Goal: Task Accomplishment & Management: Complete application form

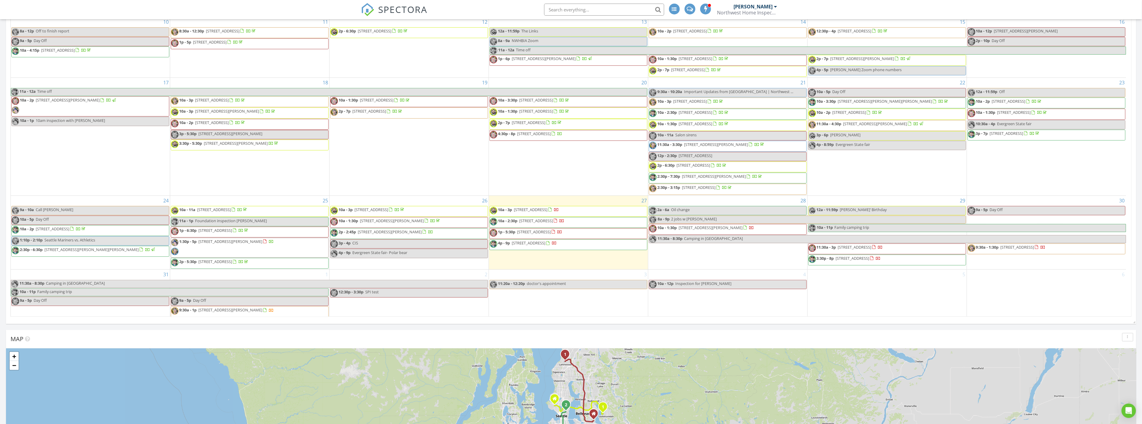
scroll to position [167, 0]
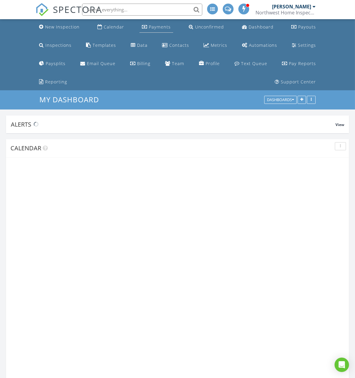
scroll to position [962, 365]
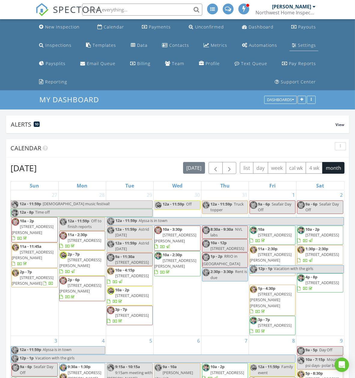
click at [298, 46] on div "Settings" at bounding box center [307, 45] width 18 height 6
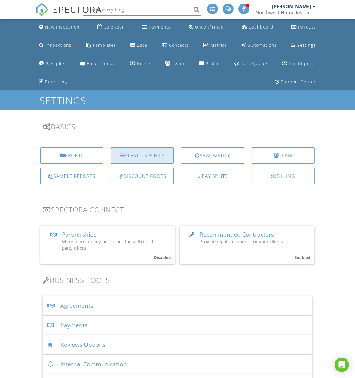
click at [133, 157] on div "Services & Fees" at bounding box center [141, 155] width 63 height 16
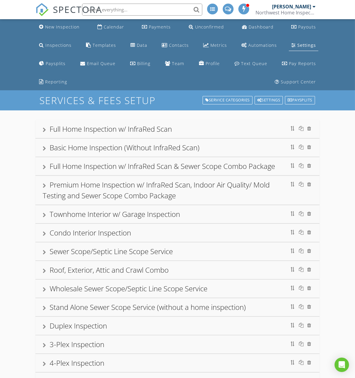
click at [92, 131] on div "Full Home Inspection w/ InfraRed Scan" at bounding box center [111, 129] width 122 height 10
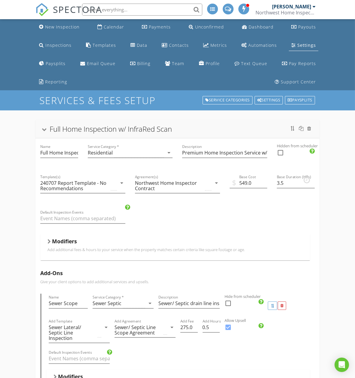
click at [126, 254] on div "Modifiers Add additional fees & hours to your service when the property matches…" at bounding box center [174, 247] width 255 height 19
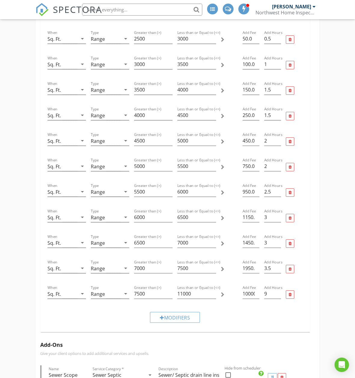
scroll to position [267, 0]
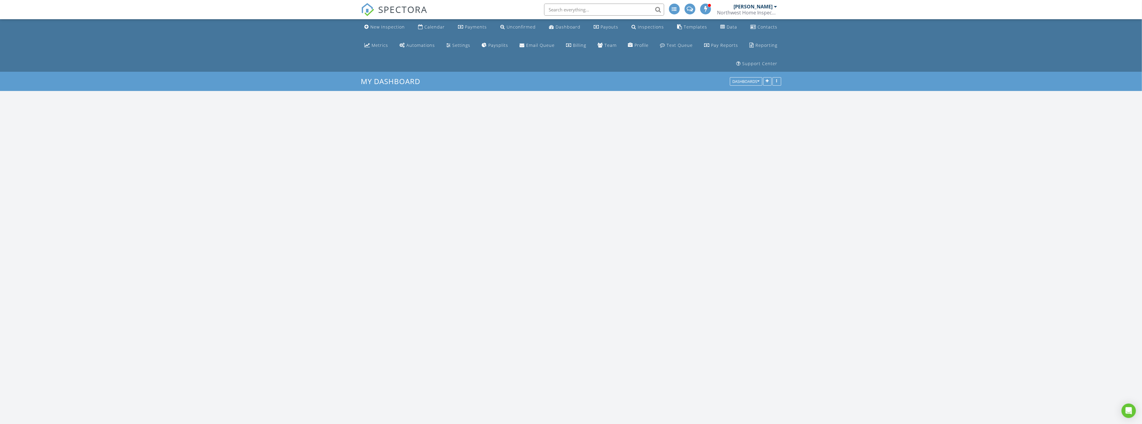
scroll to position [962, 1153]
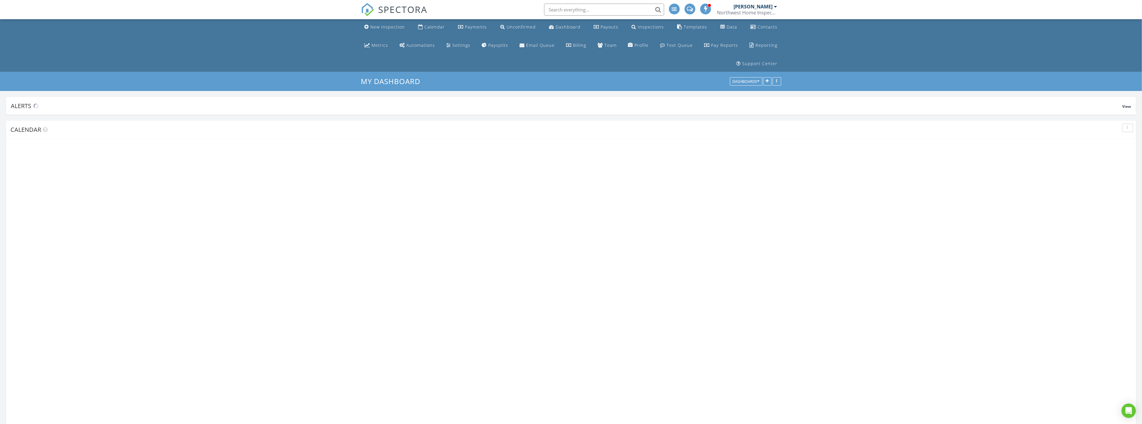
click at [387, 19] on div "SPECTORA" at bounding box center [394, 9] width 67 height 19
click at [385, 28] on div "New Inspection" at bounding box center [388, 27] width 35 height 6
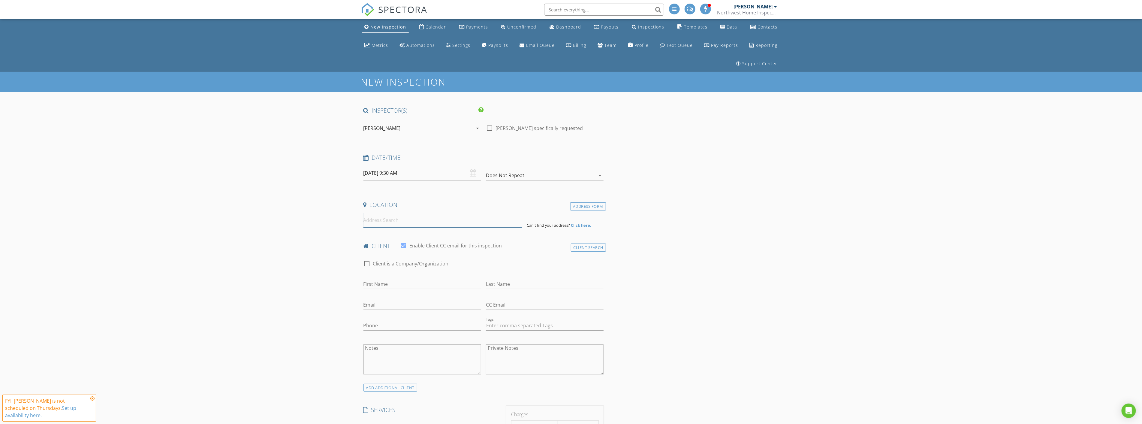
click at [455, 213] on input at bounding box center [443, 220] width 159 height 15
paste input "[STREET_ADDRESS][PERSON_NAME]"
type input "[STREET_ADDRESS][PERSON_NAME]"
click at [425, 166] on input "[DATE] 9:30 AM" at bounding box center [423, 173] width 118 height 15
click at [416, 123] on div "[PERSON_NAME]" at bounding box center [418, 128] width 109 height 10
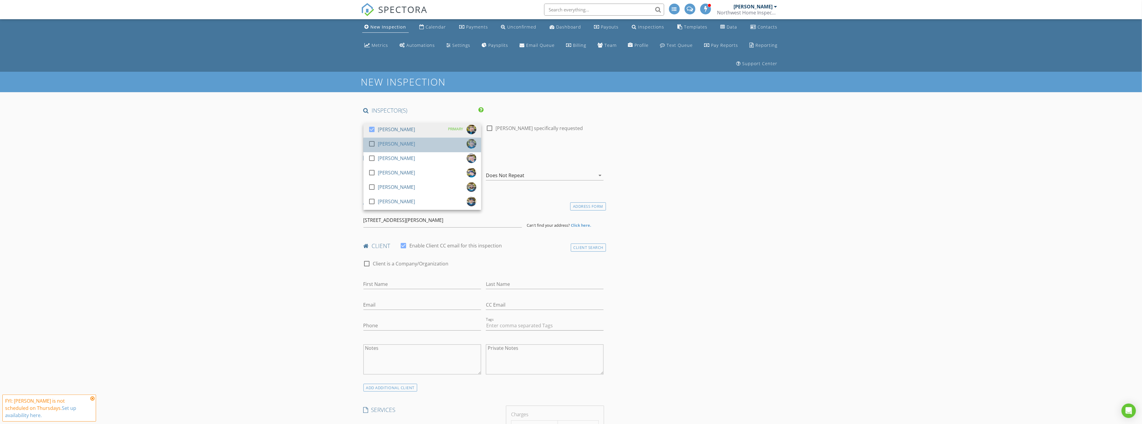
click at [397, 139] on div "[PERSON_NAME]" at bounding box center [396, 144] width 37 height 10
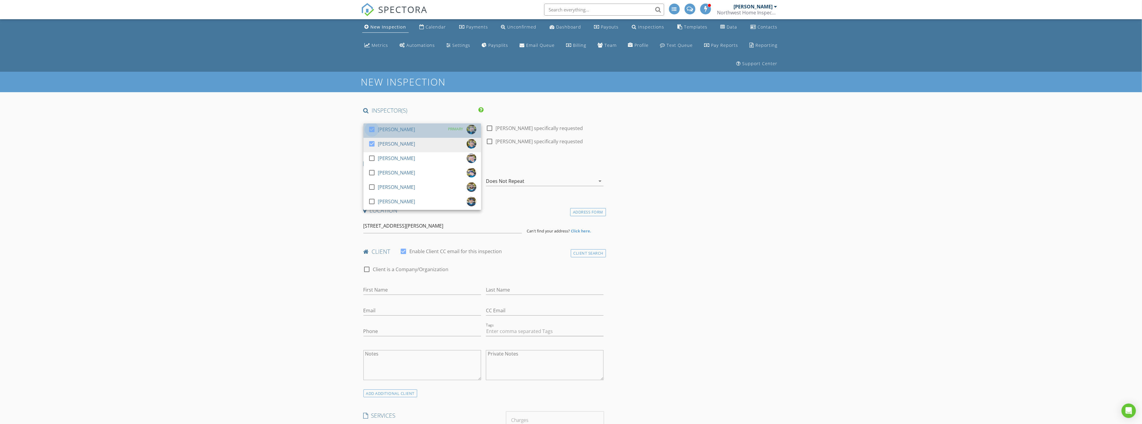
click at [371, 124] on div at bounding box center [372, 129] width 10 height 10
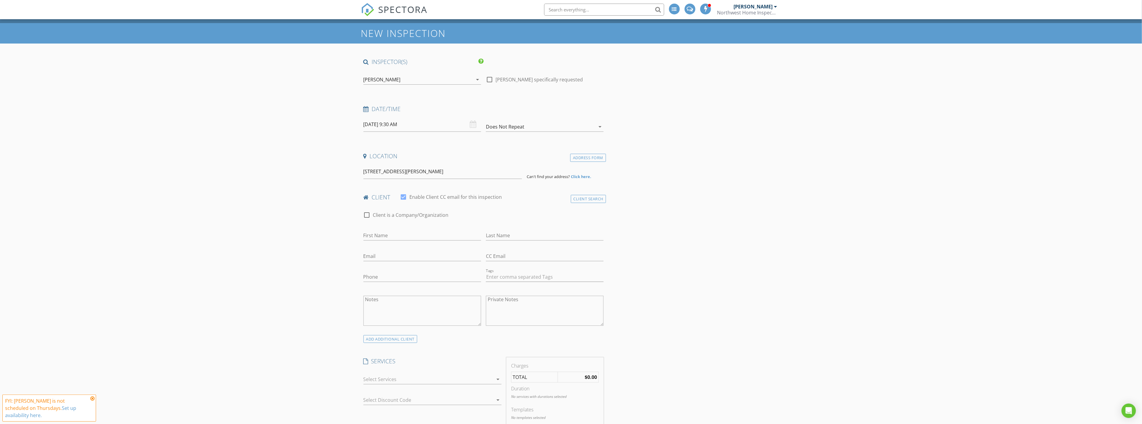
scroll to position [67, 0]
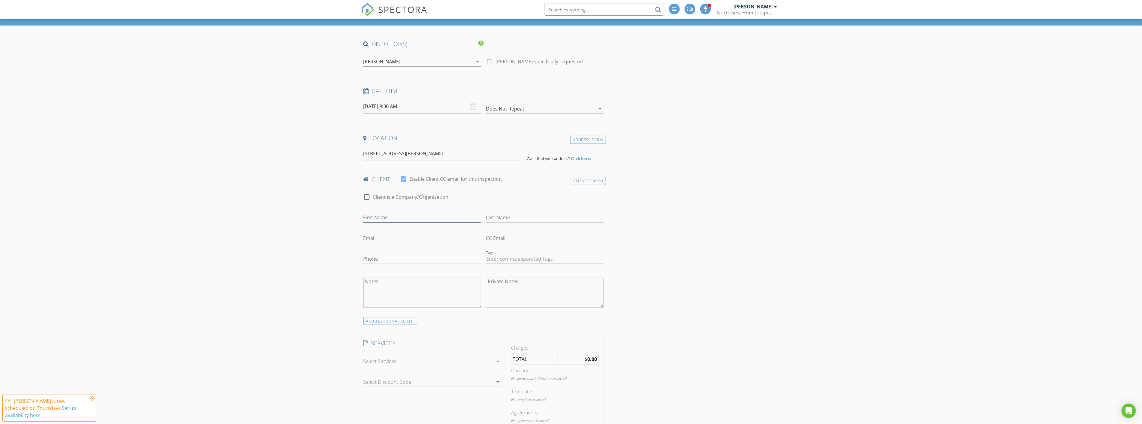
click at [401, 213] on input "First Name" at bounding box center [423, 218] width 118 height 10
type input "Fayza"
click at [536, 213] on input "Last Name" at bounding box center [545, 218] width 118 height 10
type input "Wiggins"
click at [445, 233] on input "Email" at bounding box center [423, 238] width 118 height 10
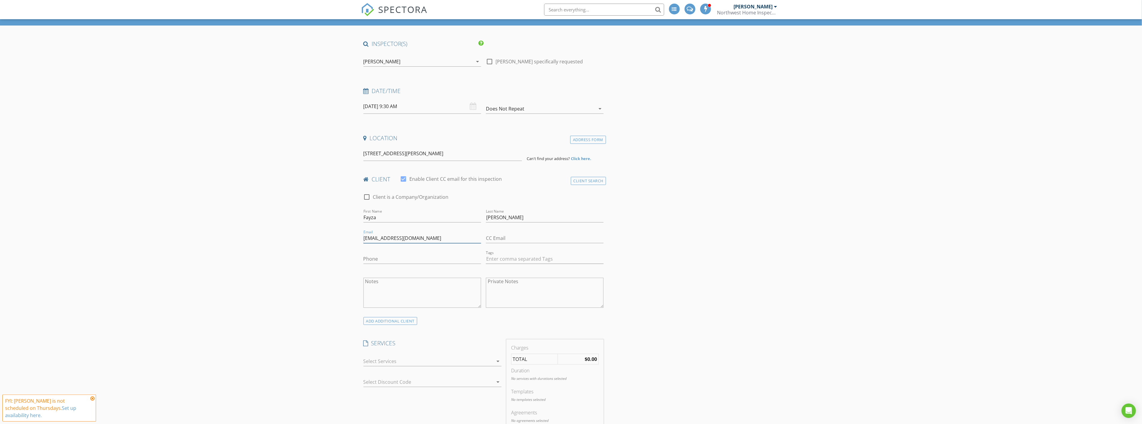
type input "dwiggins001@gmail.com"
click at [401, 254] on input "Phone" at bounding box center [423, 259] width 118 height 10
type input "808-554-3096"
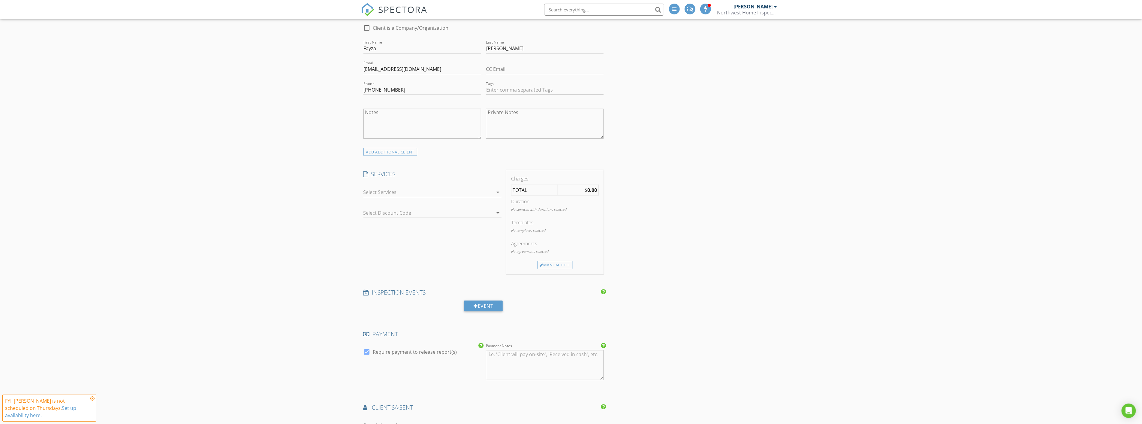
scroll to position [233, 0]
click at [463, 190] on div at bounding box center [429, 195] width 130 height 10
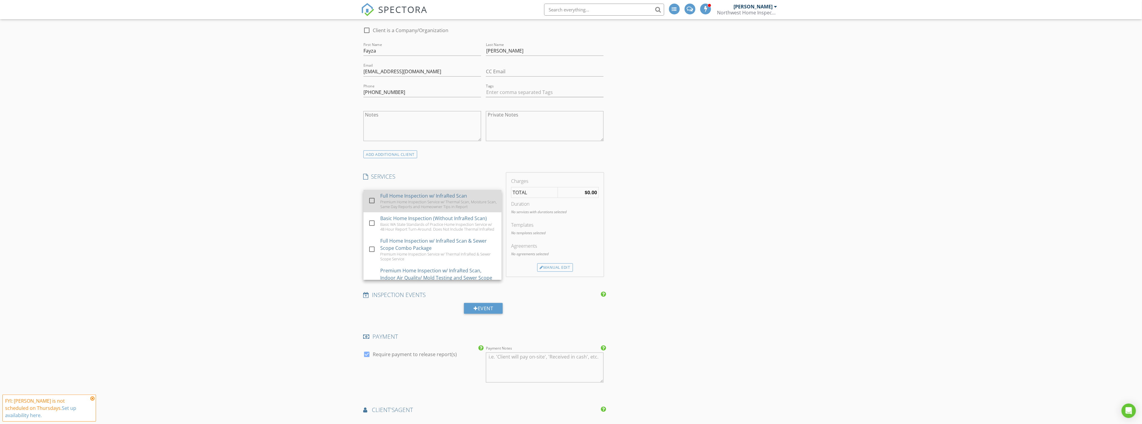
click at [382, 199] on div "Premium Home Inspection Service w/ Thermal Scan, Moisture Scan, Same Day Report…" at bounding box center [438, 204] width 116 height 10
click at [249, 195] on div "New Inspection INSPECTOR(S) check_box_outline_blank Jesse Weaver check_box Greg…" at bounding box center [571, 340] width 1142 height 1004
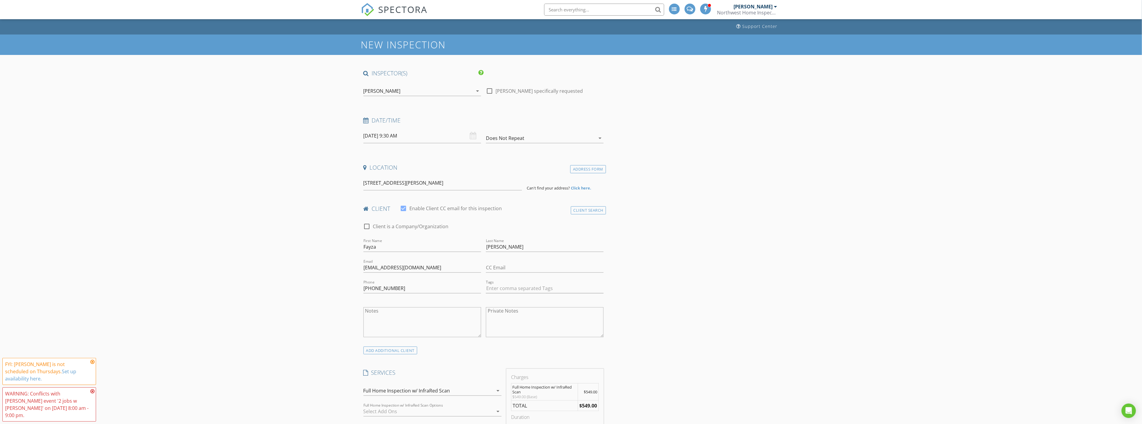
scroll to position [33, 0]
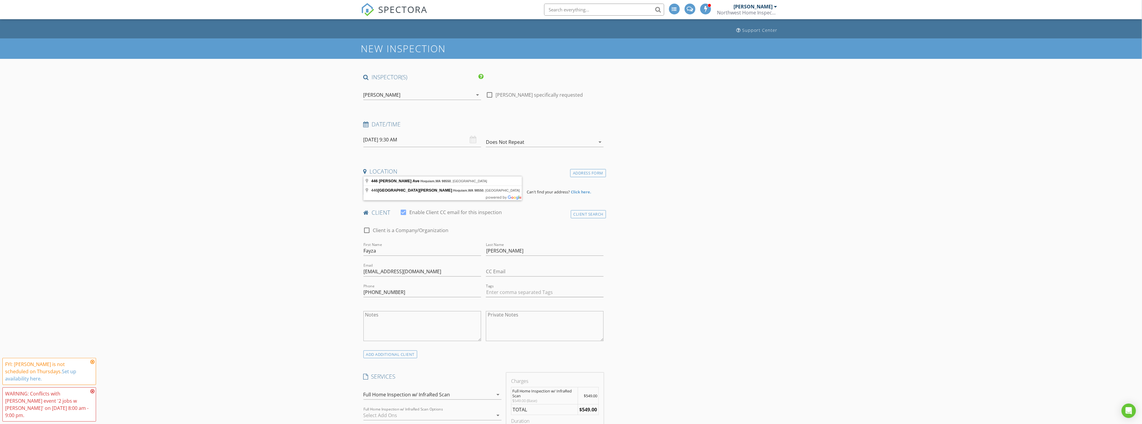
click at [476, 180] on input "446 Eklund Ave, Hoquiam, WA 98550" at bounding box center [443, 187] width 159 height 15
type input "446 Eklund Ave, Hoquiam, WA 98550, USA"
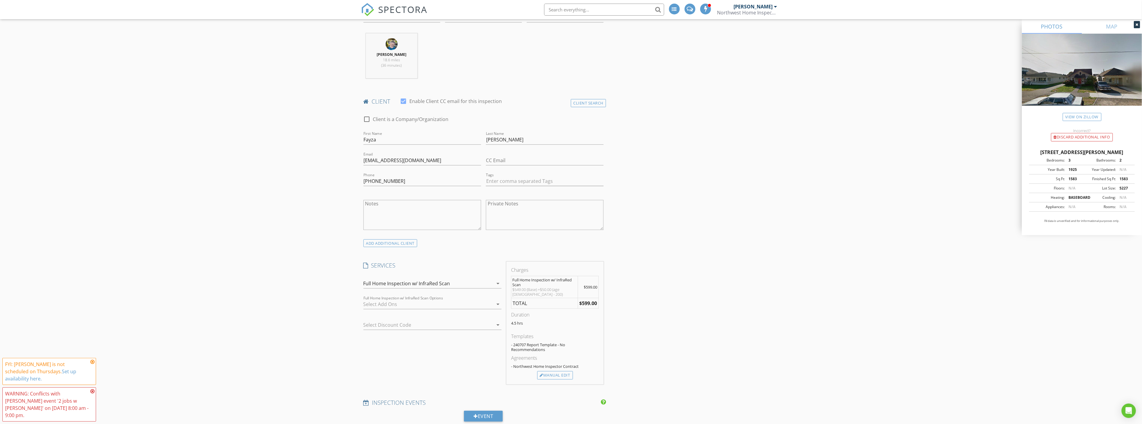
scroll to position [300, 0]
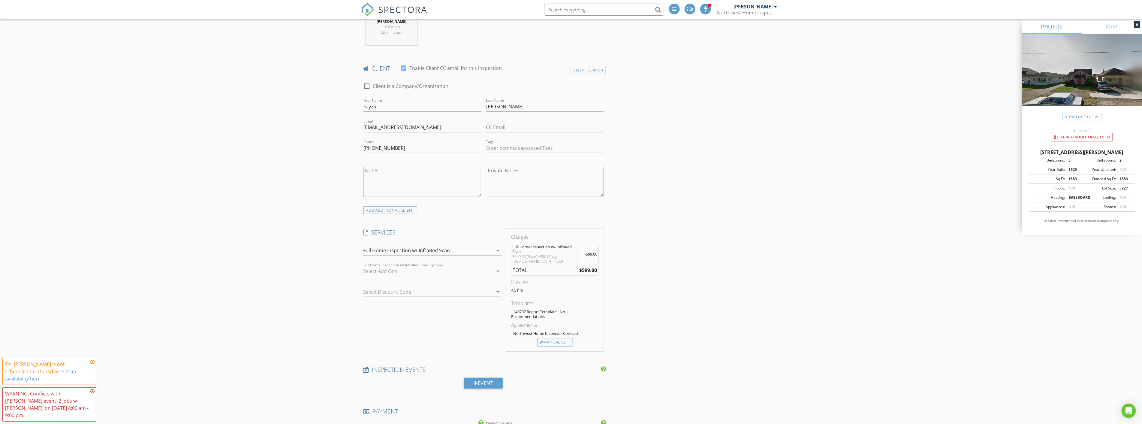
click at [443, 266] on div at bounding box center [429, 271] width 130 height 10
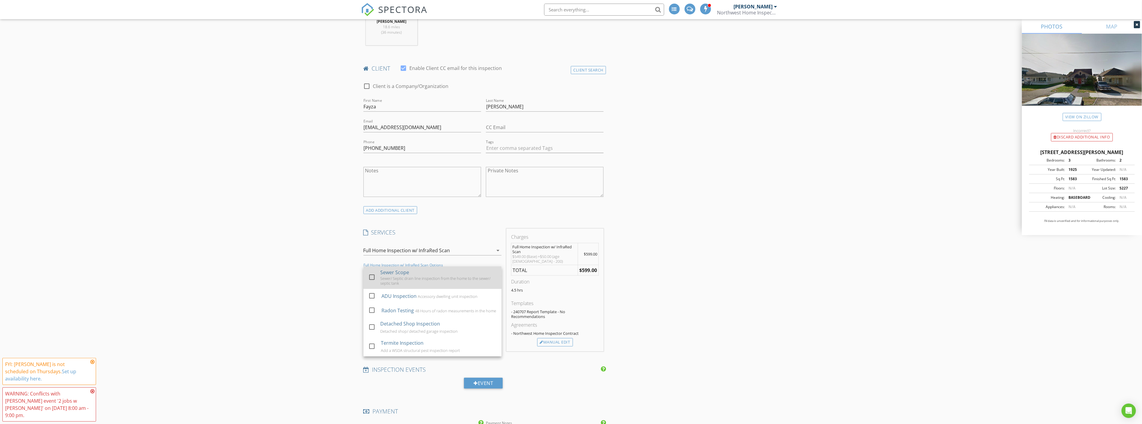
click at [421, 276] on div "Sewer/ Septic drain line inspection from the home to the sewer/ septic tank" at bounding box center [438, 281] width 116 height 10
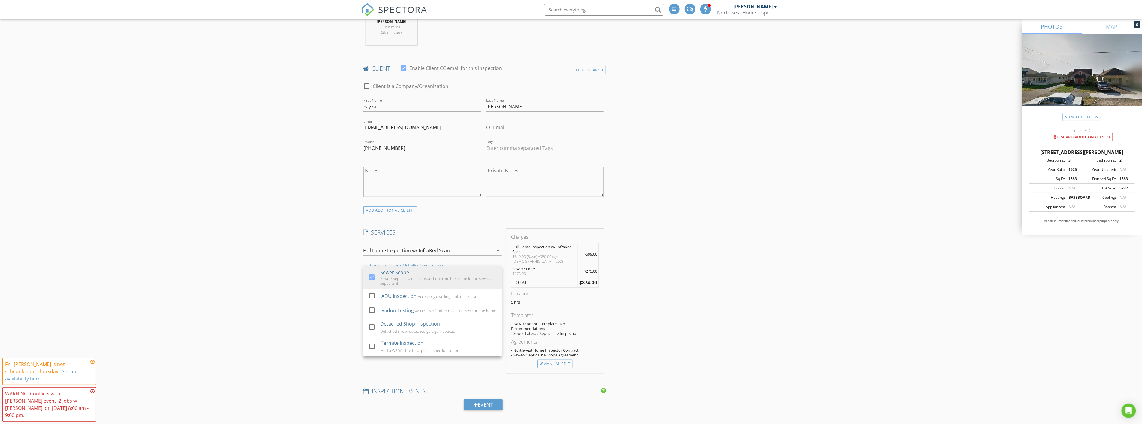
click at [259, 276] on div "New Inspection INSPECTOR(S) check_box_outline_blank Jesse Weaver check_box Greg…" at bounding box center [571, 353] width 1142 height 1162
click at [569, 360] on div "Manual Edit" at bounding box center [555, 364] width 36 height 8
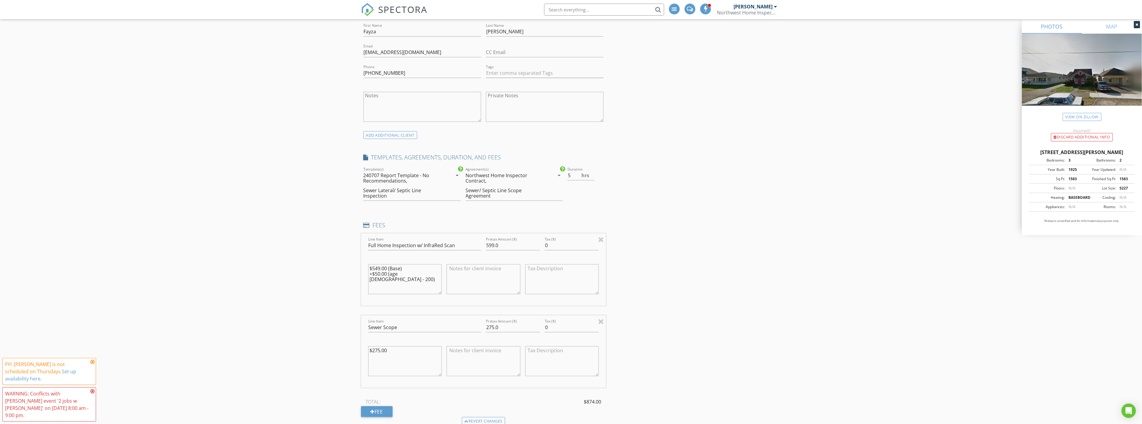
scroll to position [400, 0]
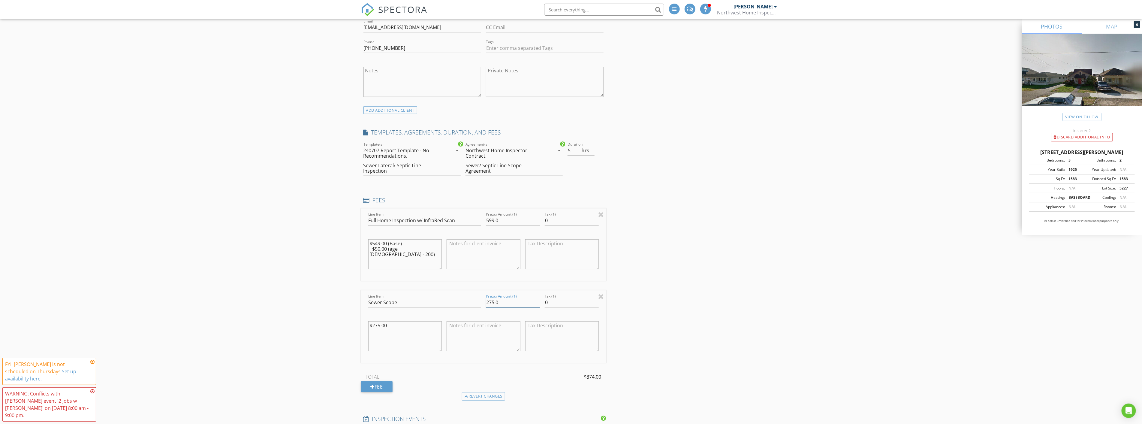
click at [494, 298] on input "275.0" at bounding box center [513, 303] width 54 height 10
type input "250.0"
click at [670, 278] on div "INSPECTOR(S) check_box_outline_blank Jesse Weaver check_box Gregory Schwartz PR…" at bounding box center [571, 326] width 420 height 1241
click at [338, 267] on div "New Inspection INSPECTOR(S) check_box_outline_blank Jesse Weaver check_box Greg…" at bounding box center [571, 317] width 1142 height 1290
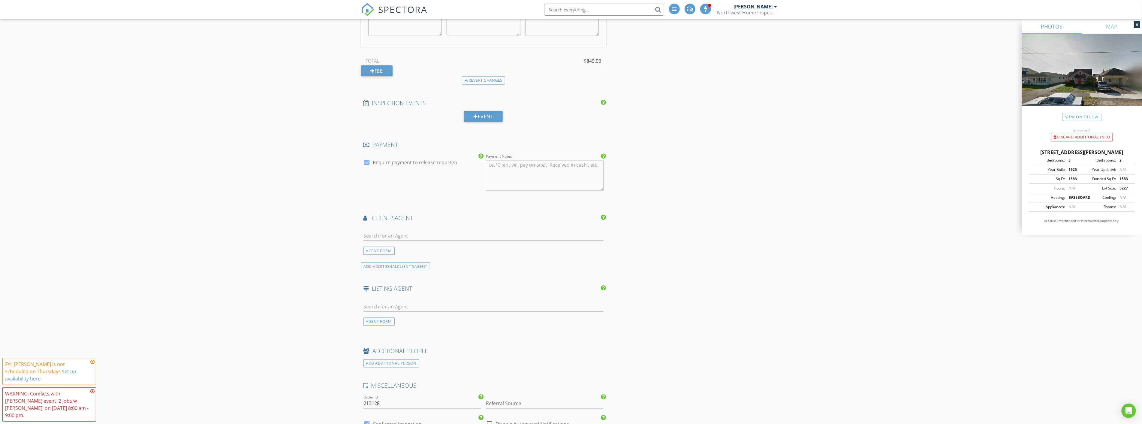
scroll to position [734, 0]
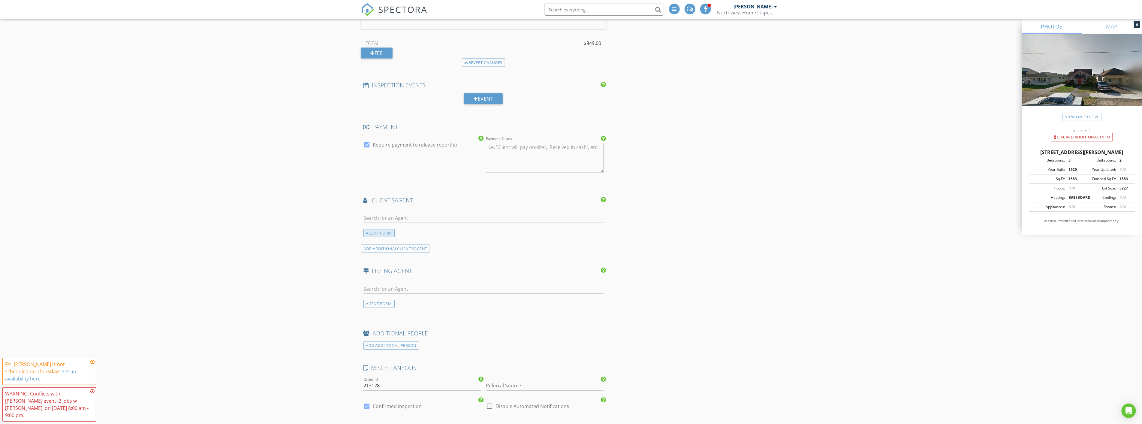
click at [378, 229] on div "AGENT FORM" at bounding box center [379, 233] width 31 height 8
click at [374, 213] on input "First Name" at bounding box center [423, 218] width 118 height 10
click at [379, 338] on div "SEARCH FOR AN AGENT" at bounding box center [388, 342] width 54 height 8
click at [401, 213] on input "text" at bounding box center [484, 218] width 240 height 10
type input "greg"
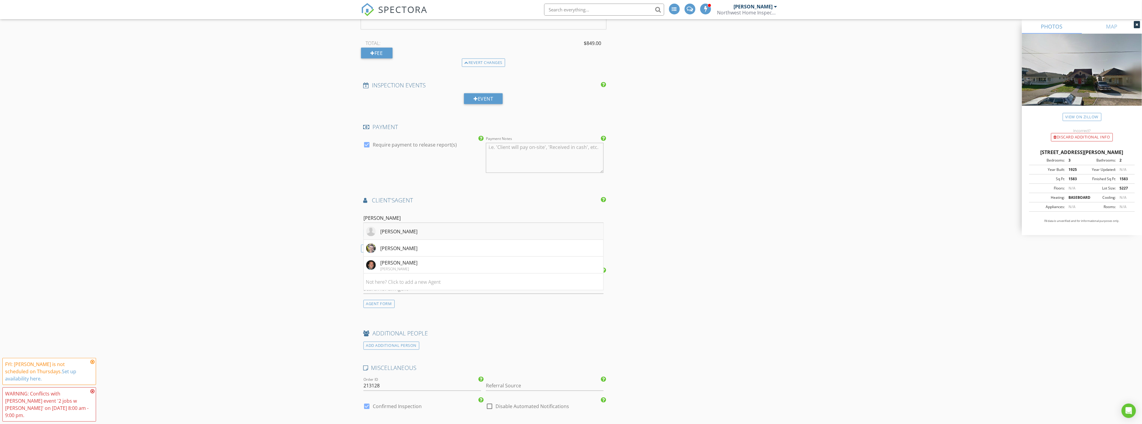
click at [405, 228] on div "Greg Oldham" at bounding box center [399, 231] width 37 height 7
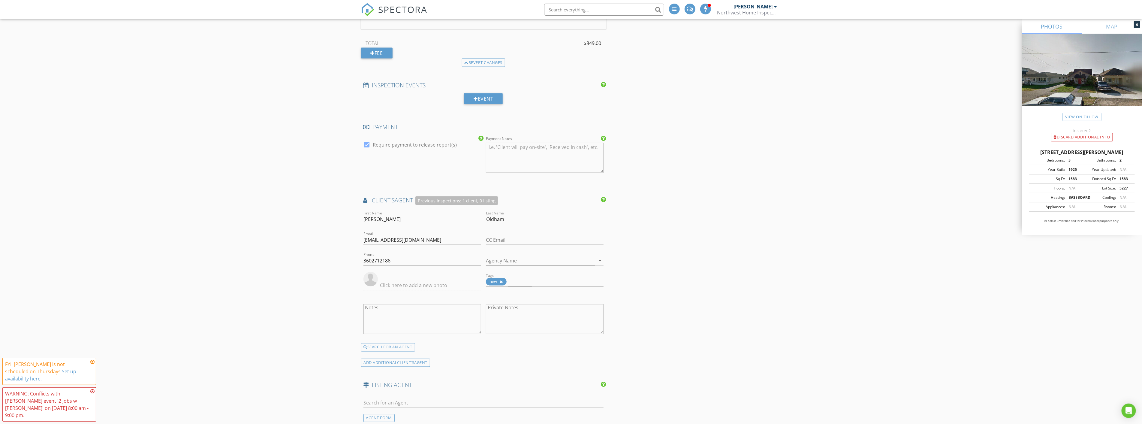
click at [689, 279] on div "INSPECTOR(S) check_box_outline_blank Jesse Weaver check_box Gregory Schwartz PR…" at bounding box center [571, 50] width 420 height 1355
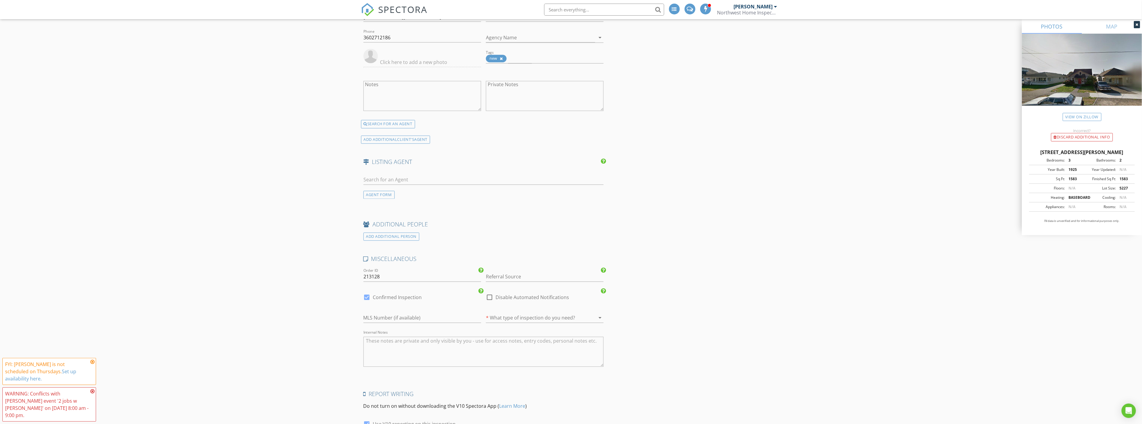
scroll to position [967, 0]
click at [528, 261] on input "Referral Source" at bounding box center [545, 266] width 118 height 10
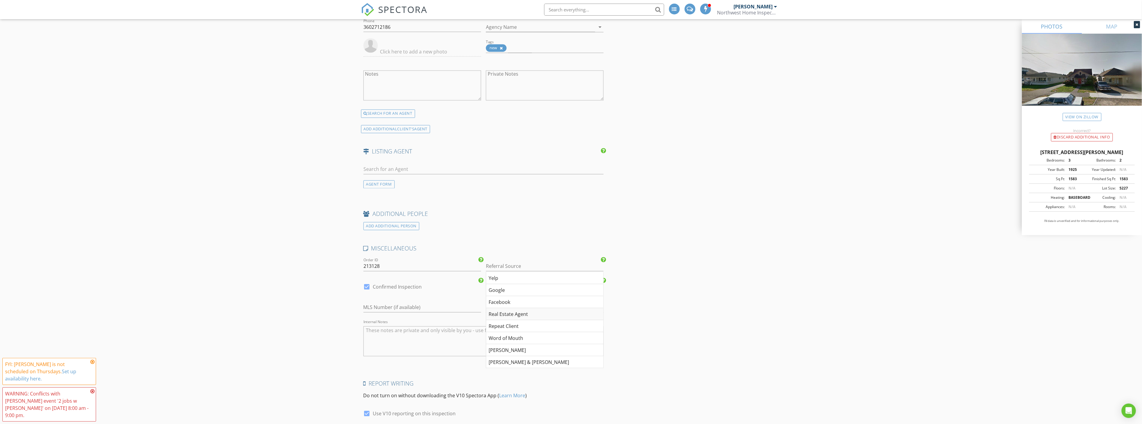
click at [537, 308] on div "Real Estate Agent" at bounding box center [544, 314] width 117 height 12
type input "Real Estate Agent"
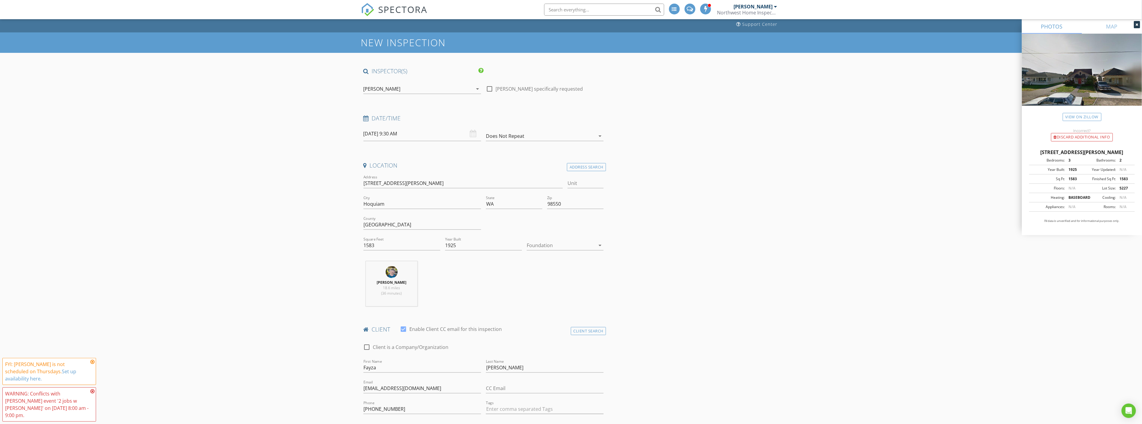
scroll to position [0, 0]
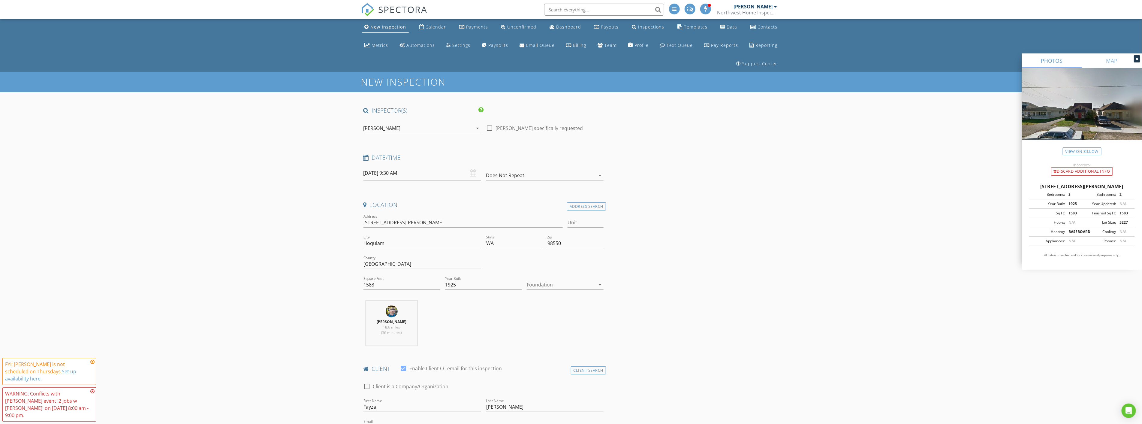
click at [410, 123] on div "[PERSON_NAME]" at bounding box center [418, 128] width 109 height 10
click at [418, 166] on input "08/28/2025 9:30 AM" at bounding box center [423, 173] width 118 height 15
select select "8"
type input "09/04/2025 9:30 AM"
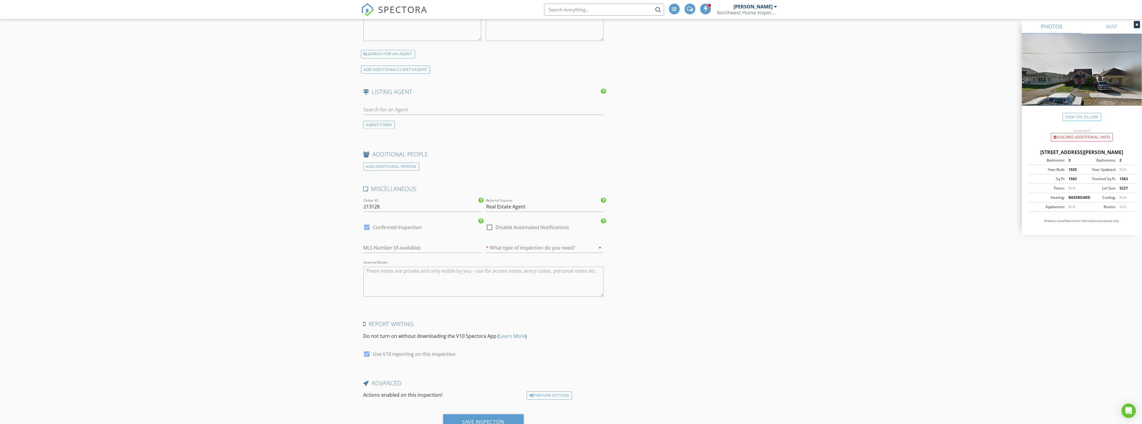
scroll to position [1034, 0]
click at [505, 236] on div "* What type of inspection do you need? arrow_drop_down" at bounding box center [545, 244] width 118 height 16
click at [506, 236] on div at bounding box center [536, 241] width 101 height 10
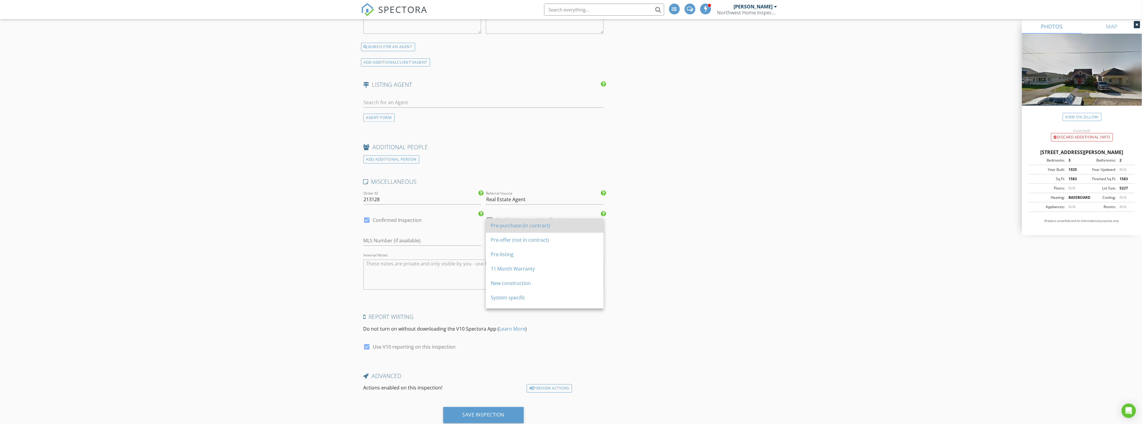
click at [503, 224] on div "Pre-purchase (in contract)" at bounding box center [545, 225] width 108 height 7
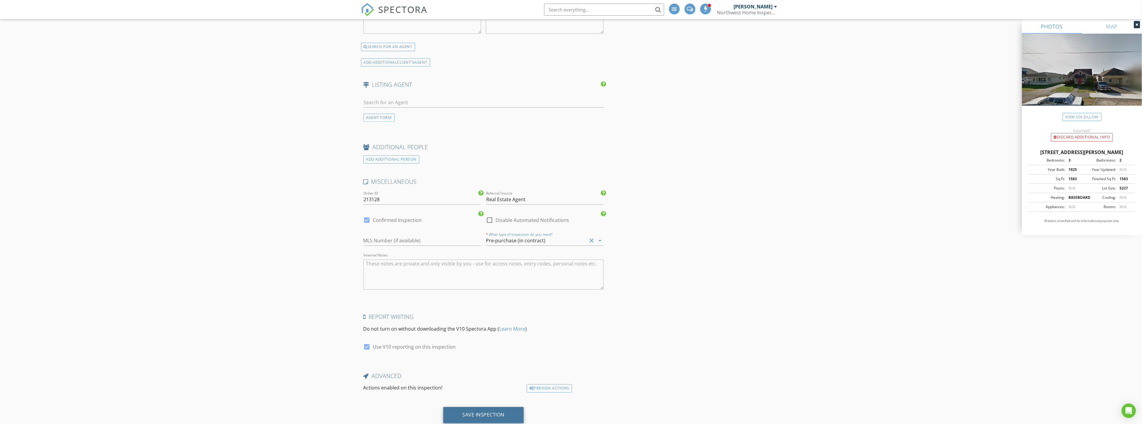
click at [501, 412] on div "Save Inspection" at bounding box center [484, 415] width 42 height 6
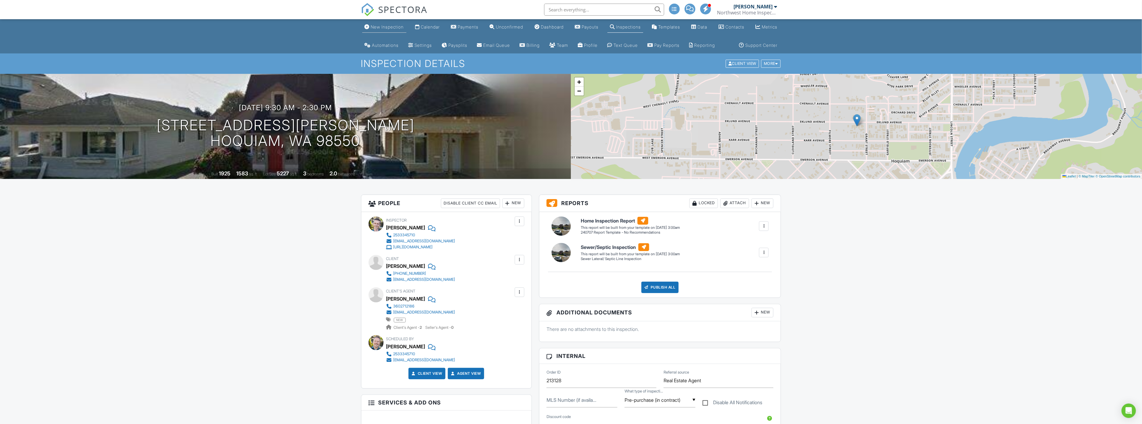
click at [380, 26] on div "New Inspection" at bounding box center [387, 26] width 33 height 5
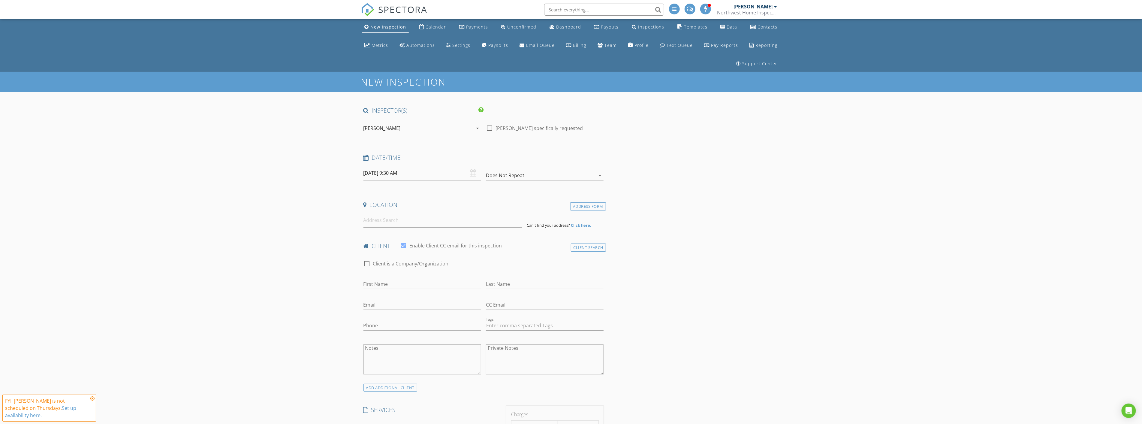
click at [418, 123] on div "[PERSON_NAME]" at bounding box center [418, 128] width 109 height 10
click at [410, 139] on div "[PERSON_NAME]" at bounding box center [396, 144] width 37 height 10
click at [405, 125] on div "[PERSON_NAME]" at bounding box center [396, 130] width 37 height 10
click at [419, 166] on input "08/28/2025 9:30 AM" at bounding box center [423, 173] width 118 height 15
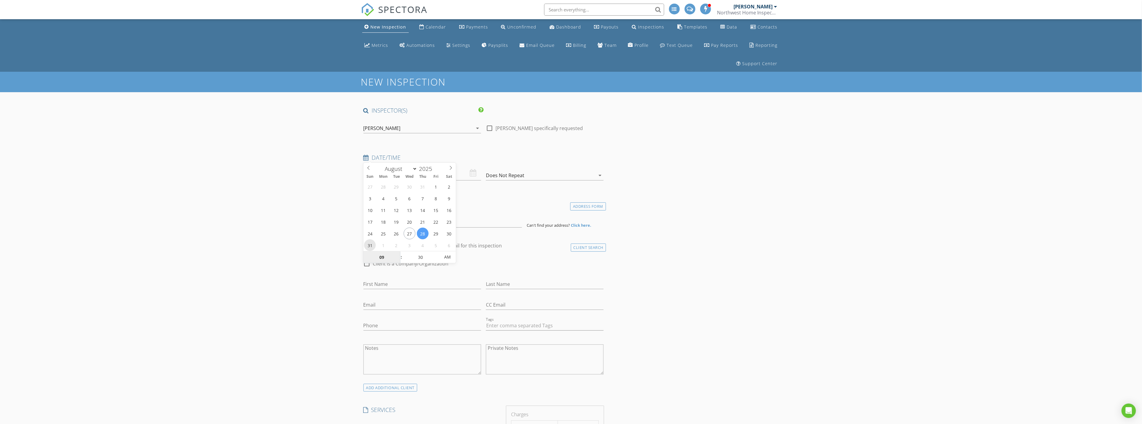
type input "[DATE] 9:30 AM"
click at [445, 213] on input at bounding box center [443, 220] width 159 height 15
type input "5615 South M Street, Tacoma, WA, USA"
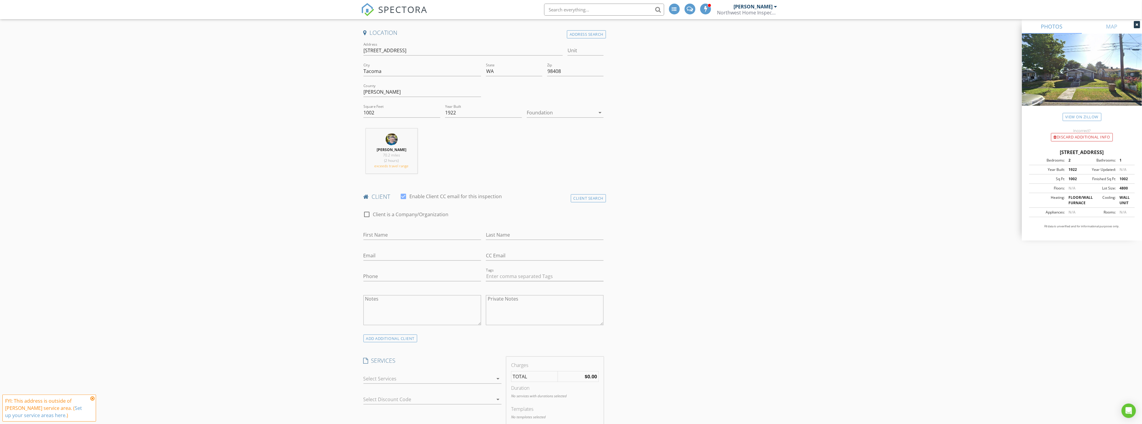
scroll to position [200, 0]
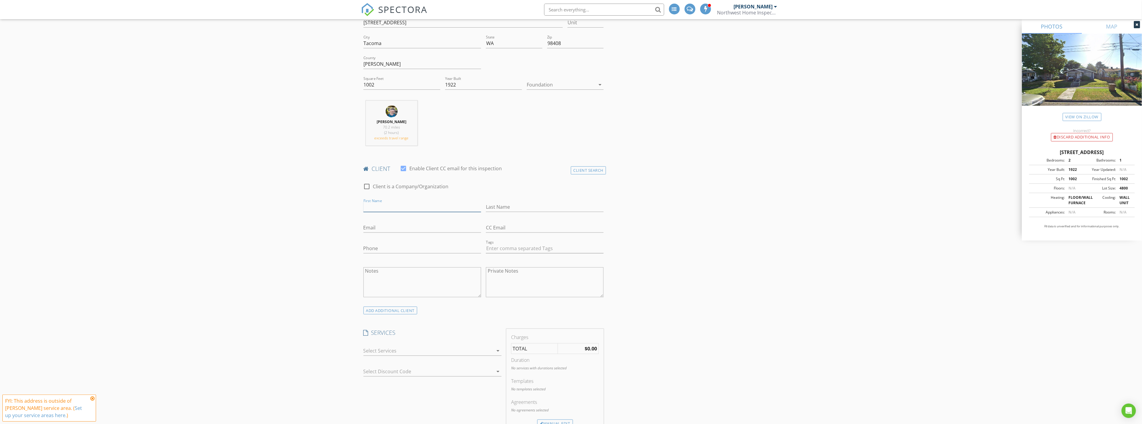
click at [426, 202] on input "First Name" at bounding box center [423, 207] width 118 height 10
type input "[PERSON_NAME]"
click at [406, 223] on input "Email" at bounding box center [423, 228] width 118 height 10
type input "[EMAIL_ADDRESS][DOMAIN_NAME]"
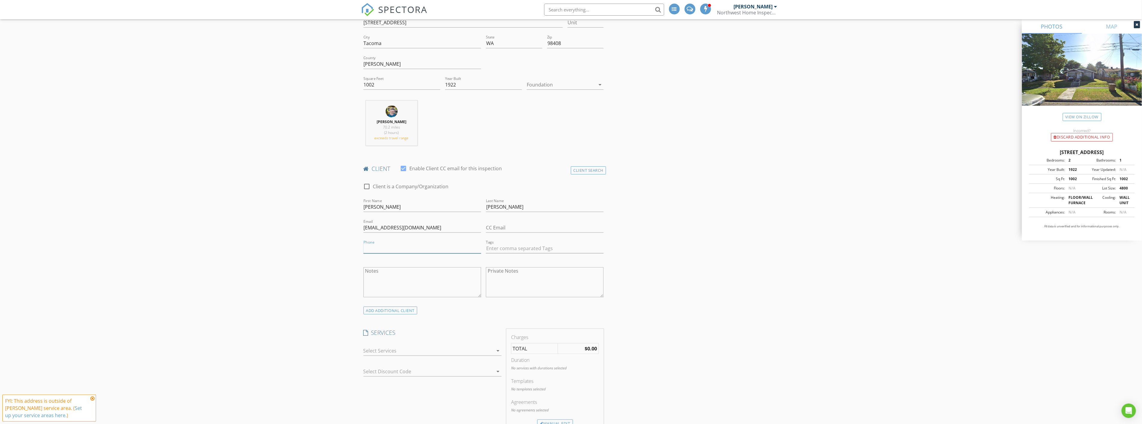
click at [407, 243] on input "Phone" at bounding box center [423, 248] width 118 height 10
type input "[PHONE_NUMBER]"
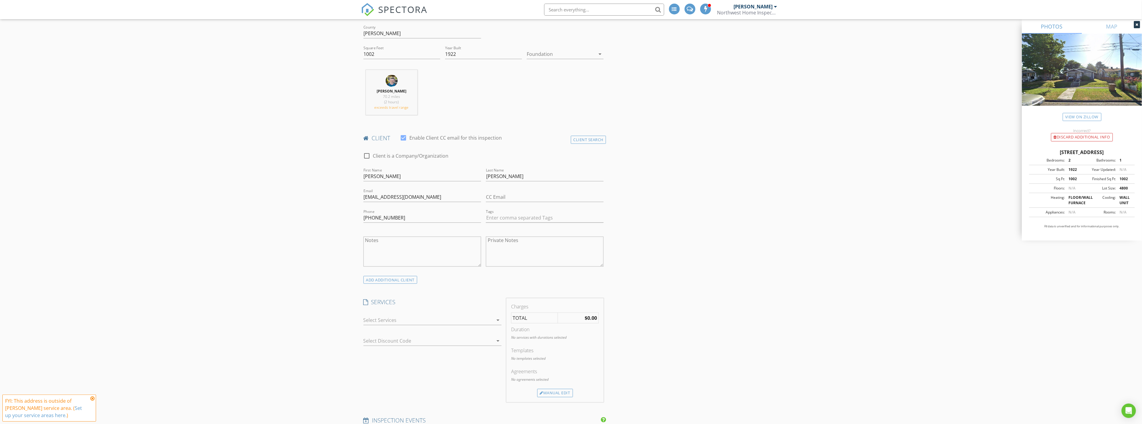
scroll to position [233, 0]
click at [399, 269] on div at bounding box center [423, 271] width 118 height 4
click at [397, 273] on div "ADD ADDITIONAL client" at bounding box center [391, 277] width 54 height 8
click at [403, 325] on input "First Name" at bounding box center [423, 330] width 118 height 10
type input "Nia"
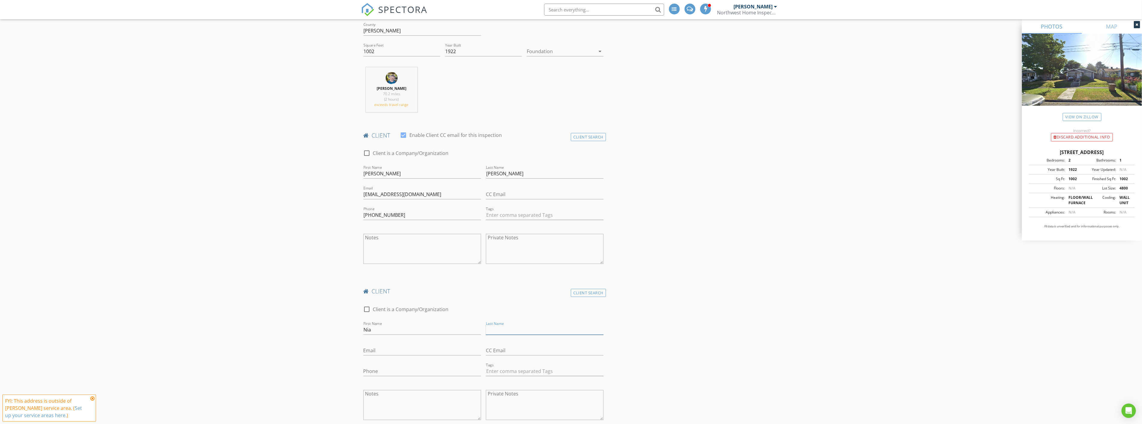
click at [515, 325] on input "Last Name" at bounding box center [545, 330] width 118 height 10
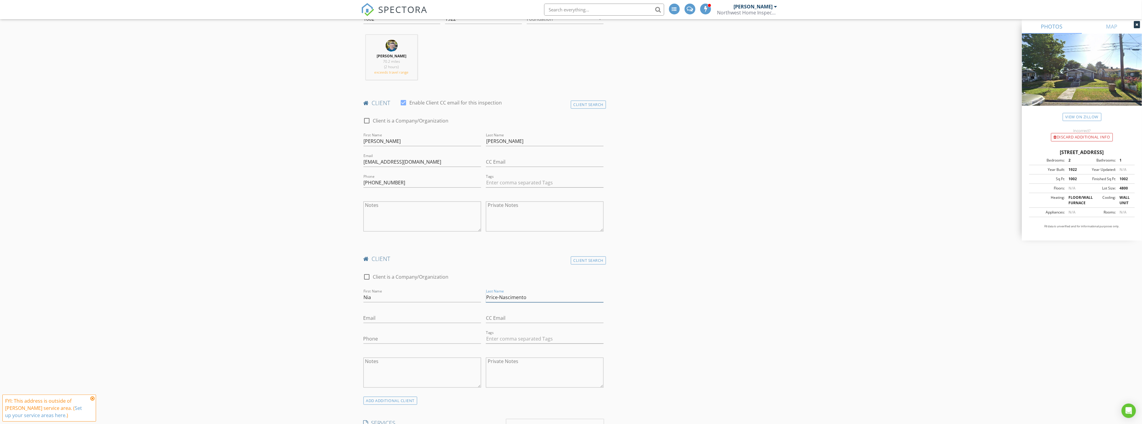
scroll to position [267, 0]
type input "Price-Nascimento"
click at [445, 312] on input "Email" at bounding box center [423, 317] width 118 height 10
type input "[EMAIL_ADDRESS][DOMAIN_NAME]"
click at [417, 333] on input "Phone" at bounding box center [423, 338] width 118 height 10
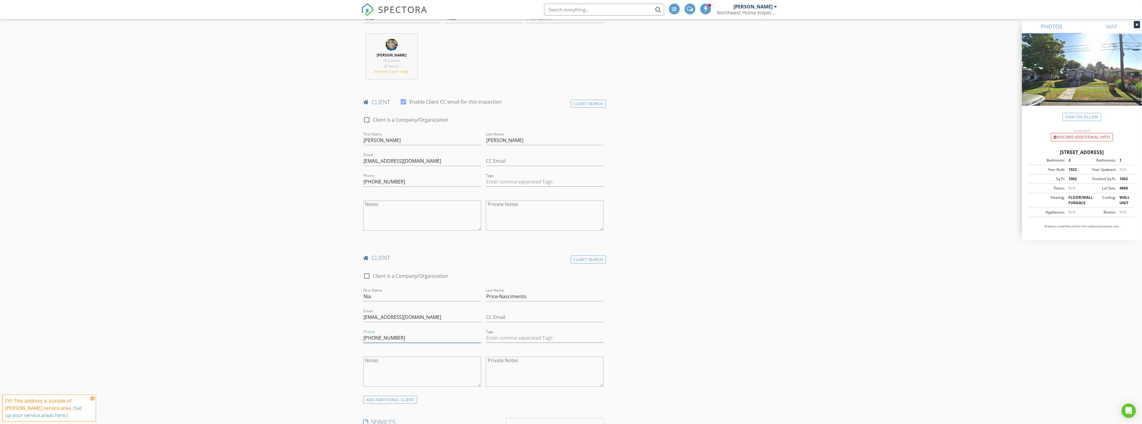
type input "[PHONE_NUMBER]"
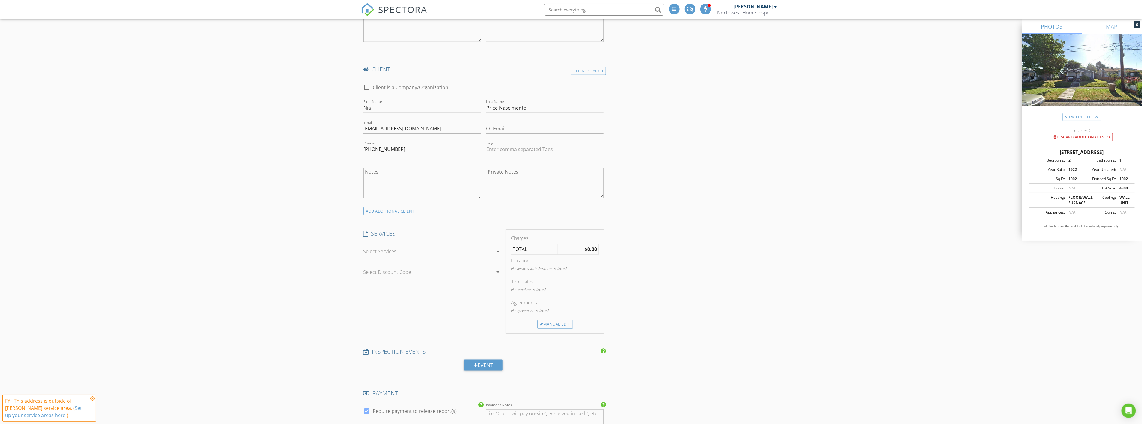
scroll to position [467, 0]
click at [427, 235] on div at bounding box center [429, 240] width 130 height 10
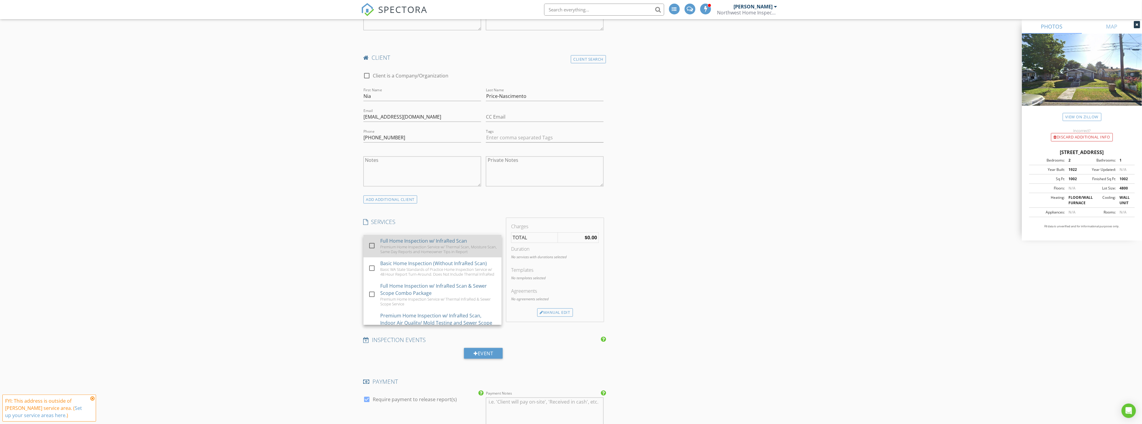
click at [426, 244] on div "Premium Home Inspection Service w/ Thermal Scan, Moisture Scan, Same Day Report…" at bounding box center [438, 249] width 116 height 10
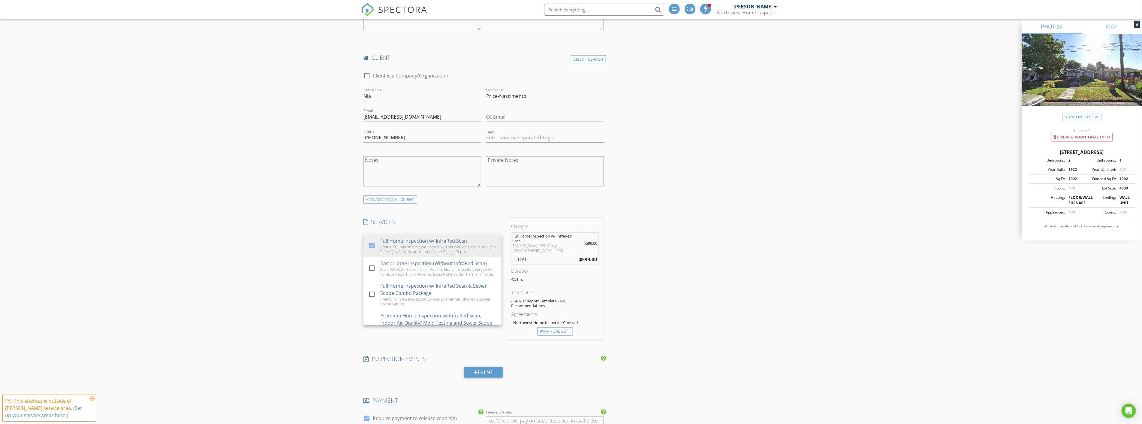
click at [251, 220] on div "New Inspection INSPECTOR(S) check_box_outline_blank Jesse Weaver check_box Greg…" at bounding box center [571, 253] width 1142 height 1297
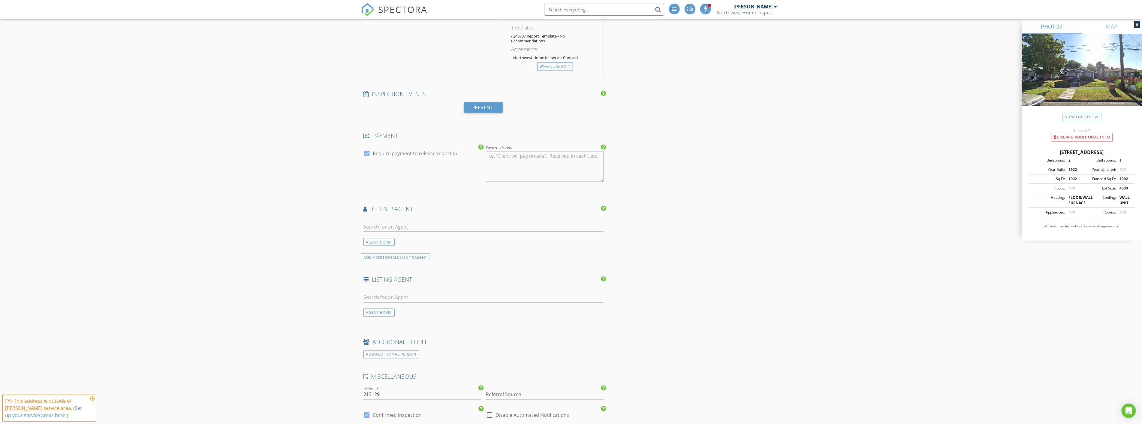
scroll to position [734, 0]
click at [391, 236] on div "AGENT FORM" at bounding box center [379, 240] width 31 height 8
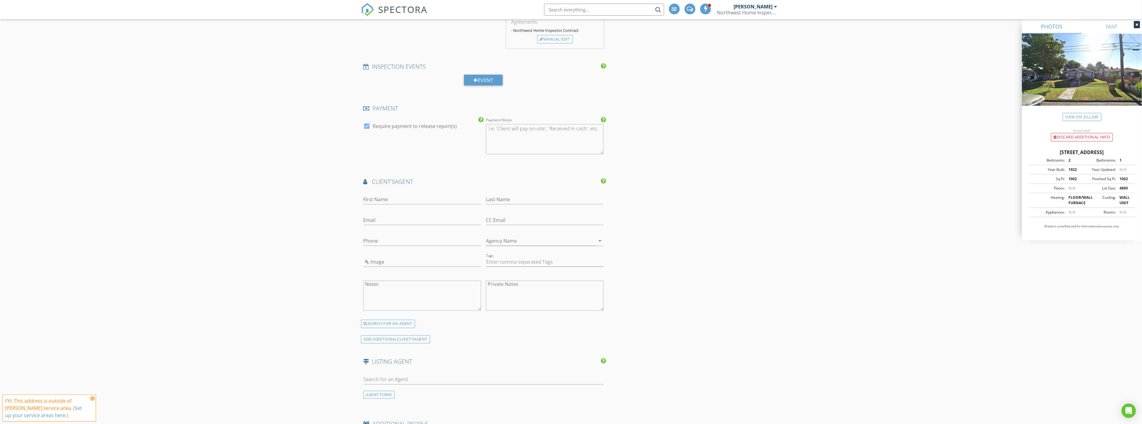
scroll to position [767, 0]
click at [430, 186] on input "First Name" at bounding box center [423, 191] width 118 height 10
type input "Io"
type input "[PERSON_NAME]"
type input "[EMAIL_ADDRESS][DOMAIN_NAME]"
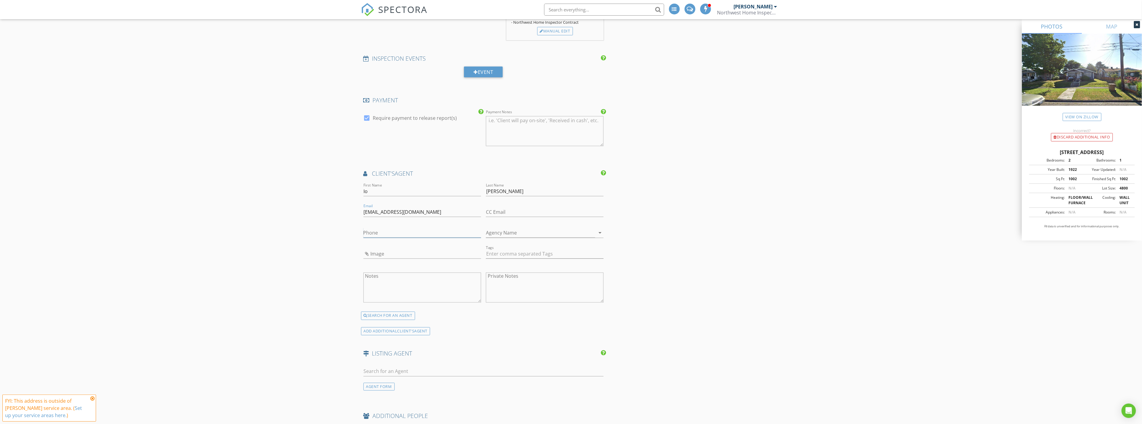
click at [413, 228] on input "Phone" at bounding box center [423, 233] width 118 height 10
type input "[PHONE_NUMBER]"
click at [402, 249] on input "Image" at bounding box center [423, 254] width 118 height 10
type input "Io.jpg"
click at [705, 233] on div "INSPECTOR(S) check_box_outline_blank Jesse Weaver check_box Gregory Schwartz PR…" at bounding box center [571, 18] width 420 height 1357
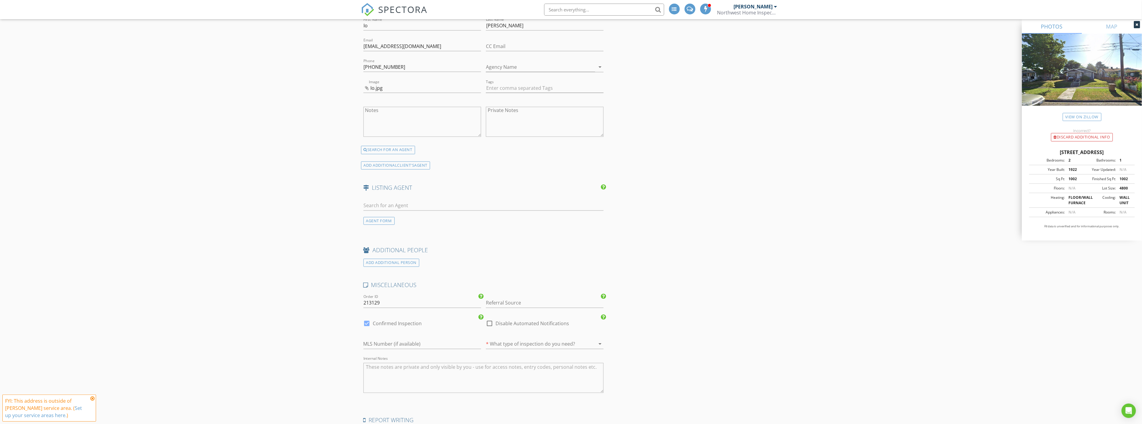
scroll to position [934, 0]
click at [515, 297] on input "Referral Source" at bounding box center [545, 302] width 118 height 10
click at [526, 344] on div "Real Estate Agent" at bounding box center [544, 350] width 117 height 12
type input "Real Estate Agent"
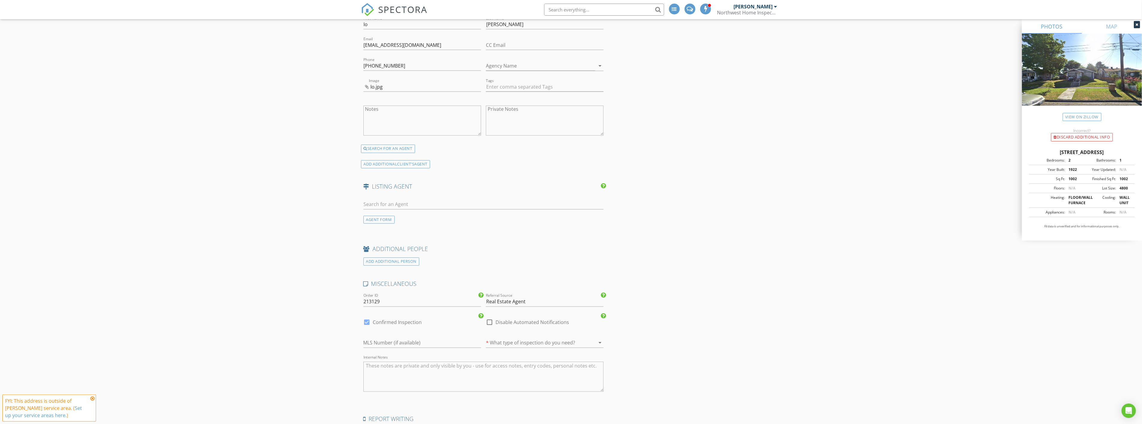
click at [564, 338] on div at bounding box center [536, 343] width 101 height 10
click at [564, 323] on div "Pre-purchase (in contract)" at bounding box center [545, 327] width 108 height 14
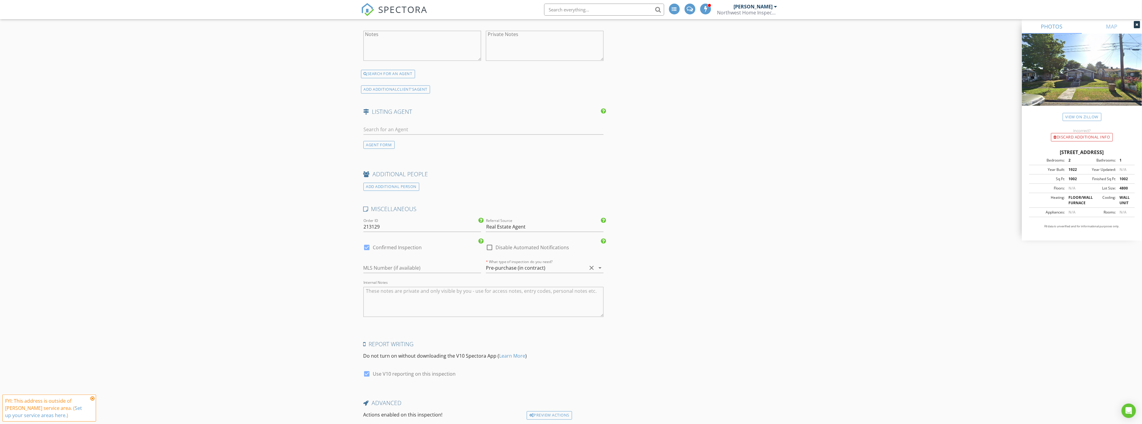
scroll to position [1036, 0]
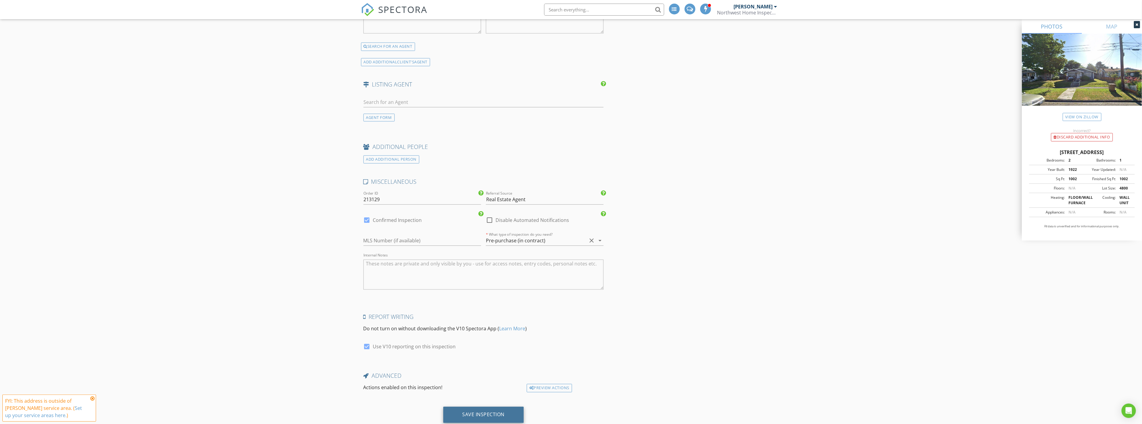
click at [492, 406] on div "Save Inspection" at bounding box center [483, 414] width 81 height 16
